Goal: Find specific page/section: Find specific page/section

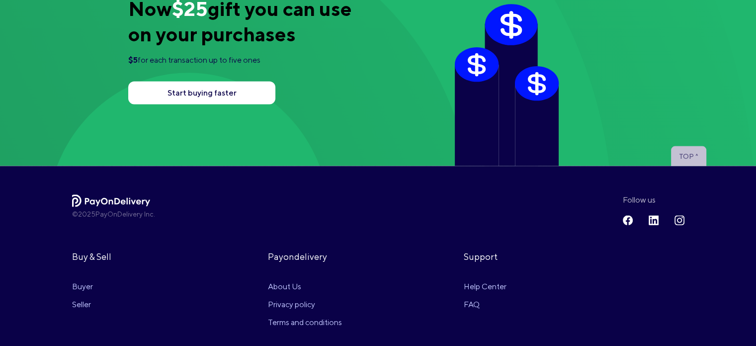
scroll to position [1872, 0]
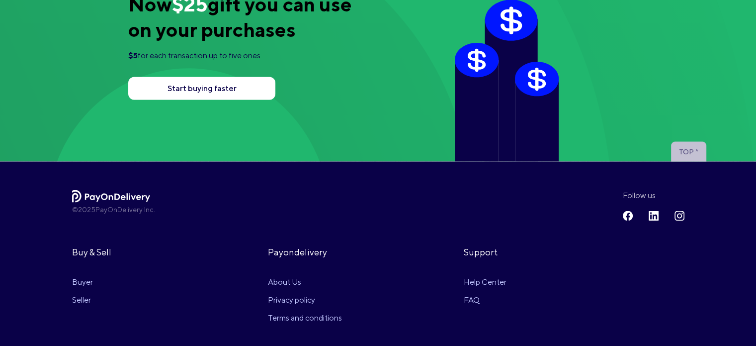
click at [289, 278] on link "About Us" at bounding box center [317, 281] width 98 height 18
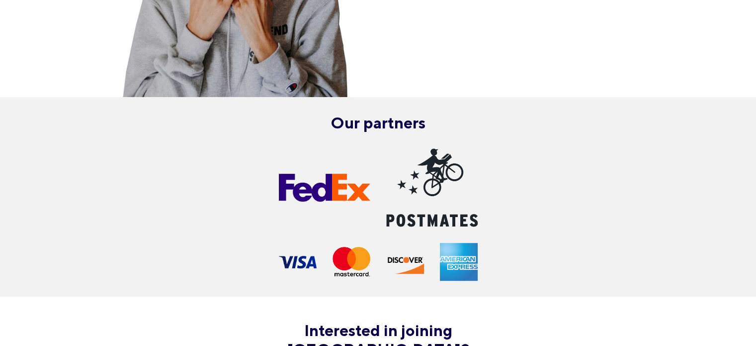
scroll to position [681, 0]
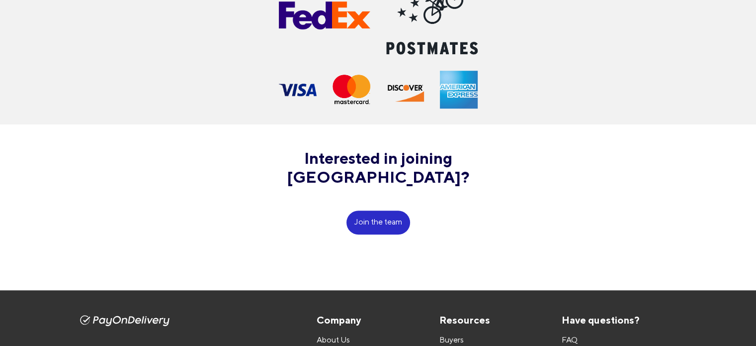
click at [395, 210] on button "Join the team" at bounding box center [379, 222] width 64 height 24
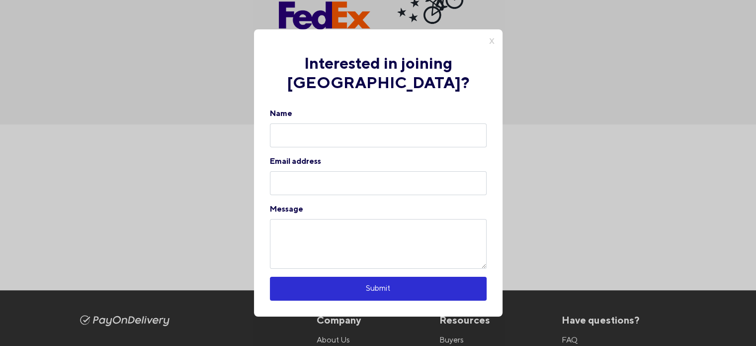
click at [202, 185] on div "X Interested in joining [GEOGRAPHIC_DATA]? Name Email address Message Submit" at bounding box center [378, 173] width 756 height 346
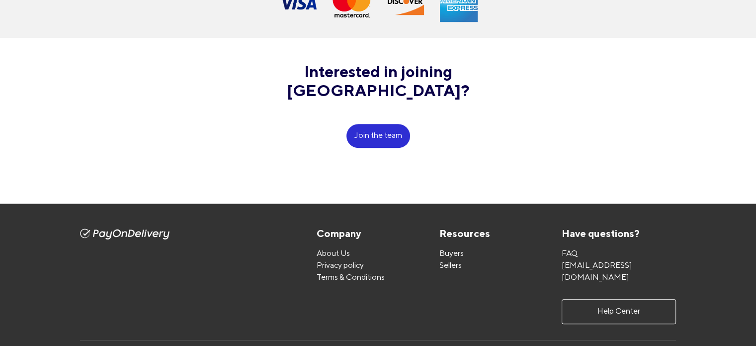
scroll to position [774, 0]
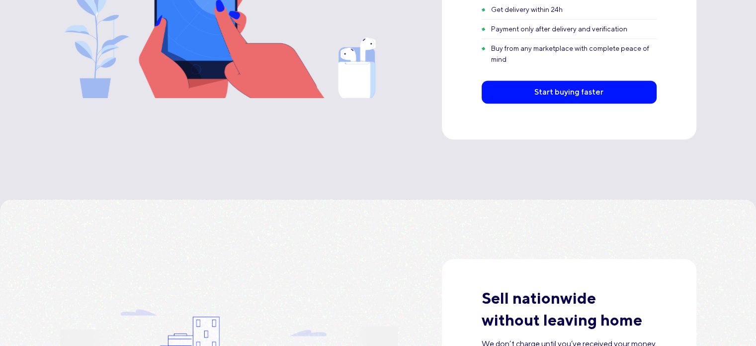
scroll to position [1872, 0]
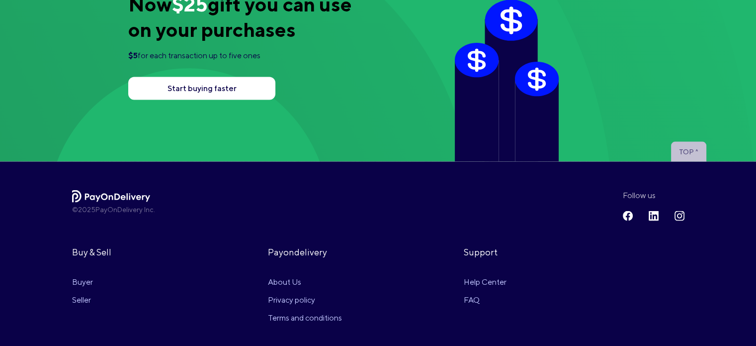
click at [652, 210] on img at bounding box center [654, 215] width 10 height 10
